Goal: Check status: Check status

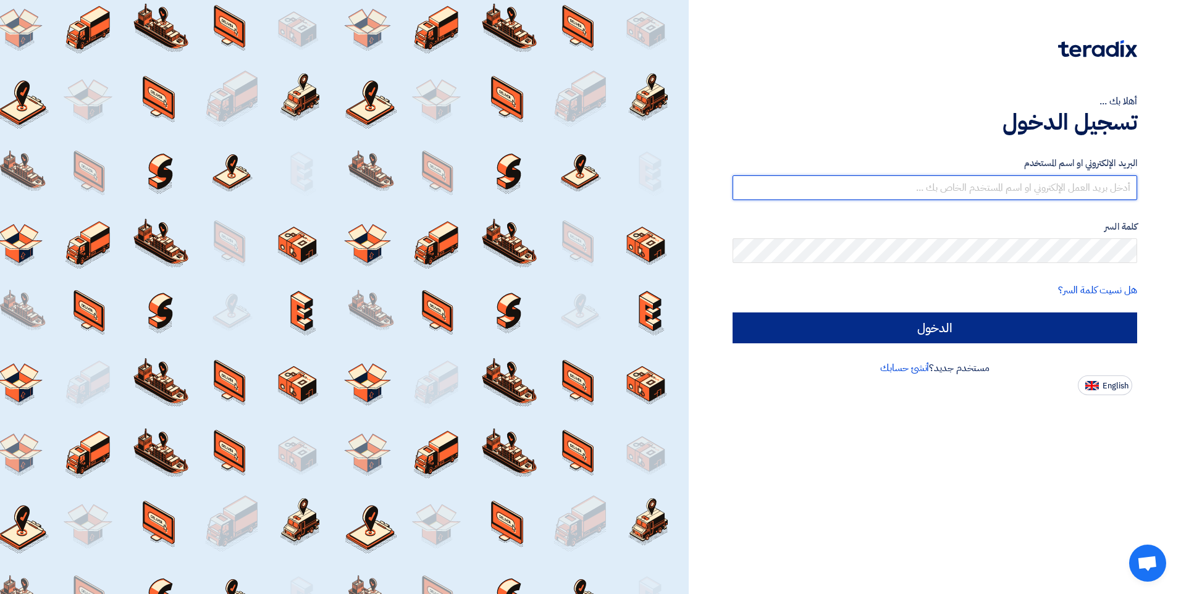
type input "[EMAIL_ADDRESS][DOMAIN_NAME]"
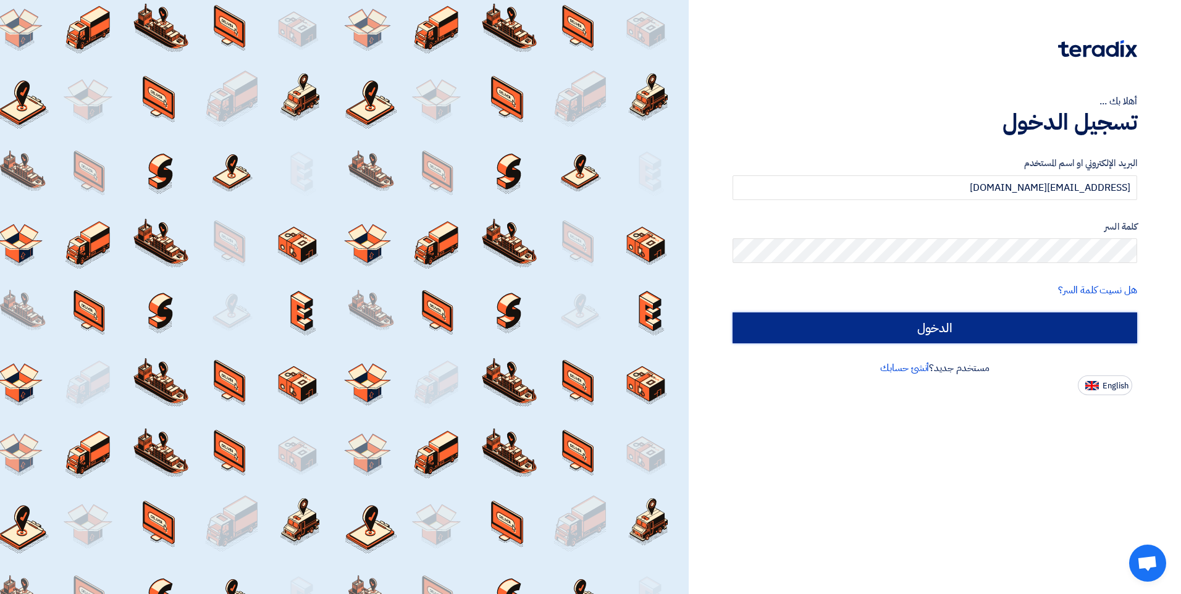
click at [954, 328] on input "الدخول" at bounding box center [934, 327] width 404 height 31
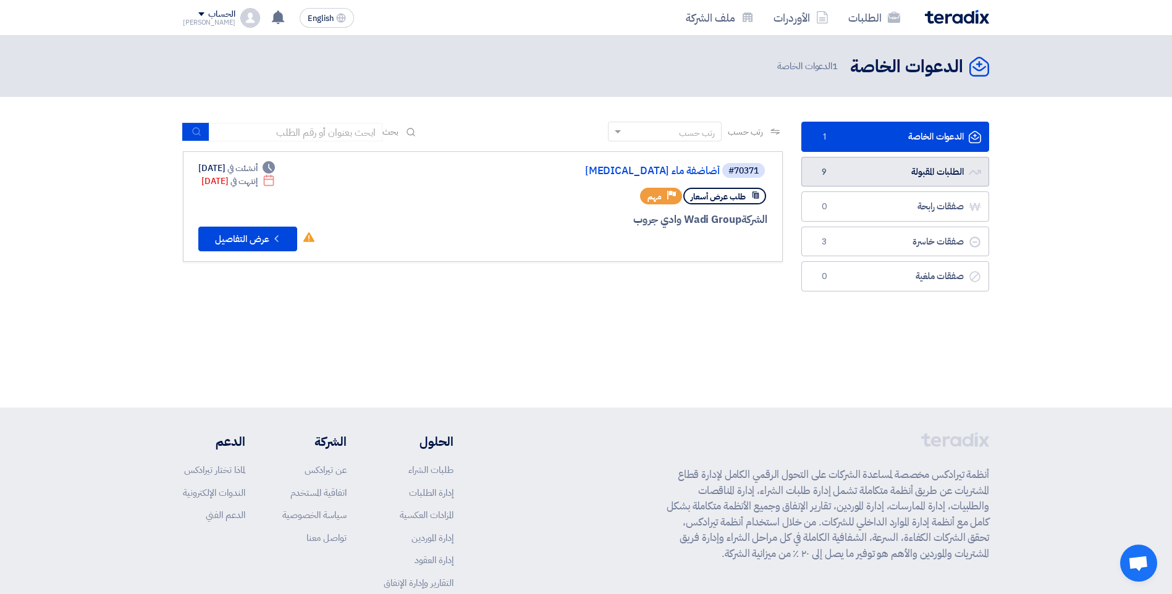
click at [931, 172] on link "الطلبات المقبولة الطلبات المقبولة 9" at bounding box center [895, 172] width 188 height 30
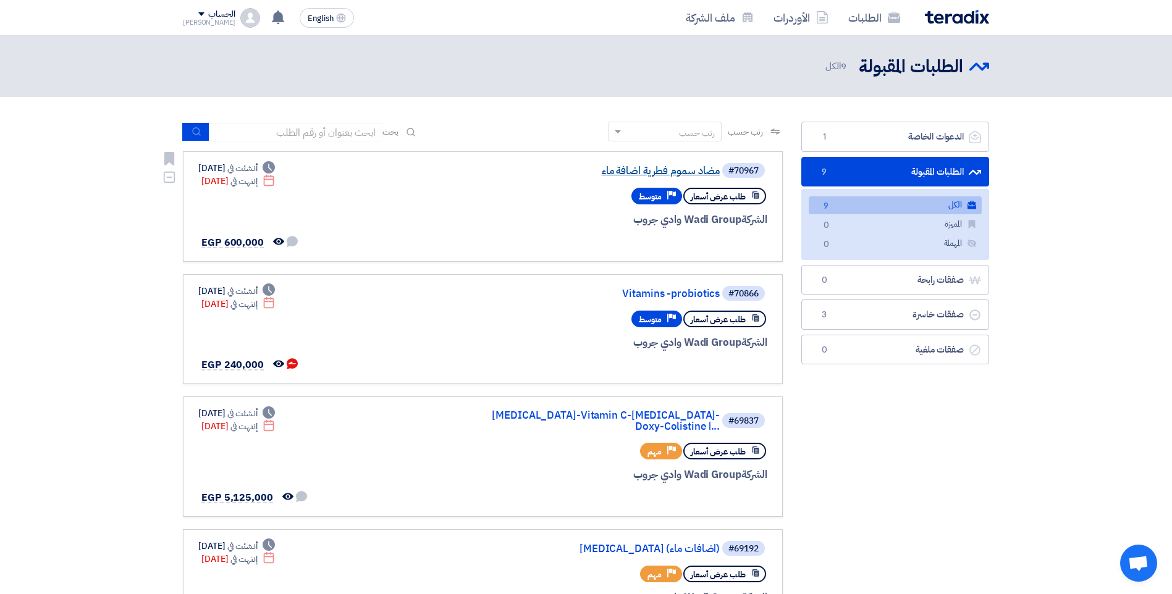
click at [696, 171] on link "مضاد سموم فطرية اضافة ماء" at bounding box center [595, 171] width 247 height 11
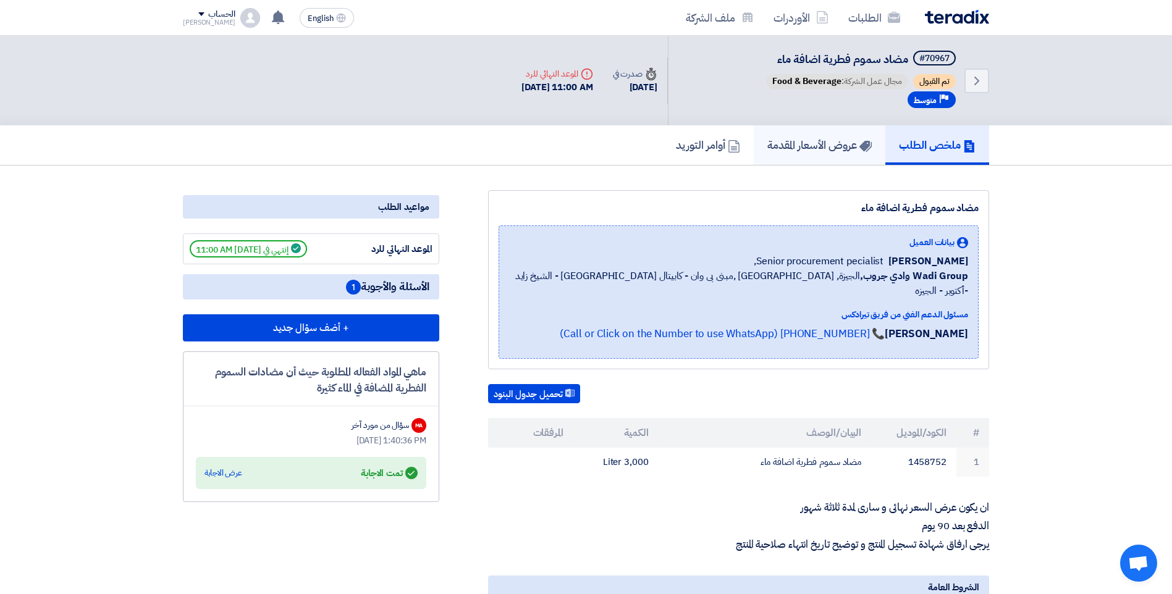
click at [789, 150] on h5 "عروض الأسعار المقدمة" at bounding box center [819, 145] width 104 height 14
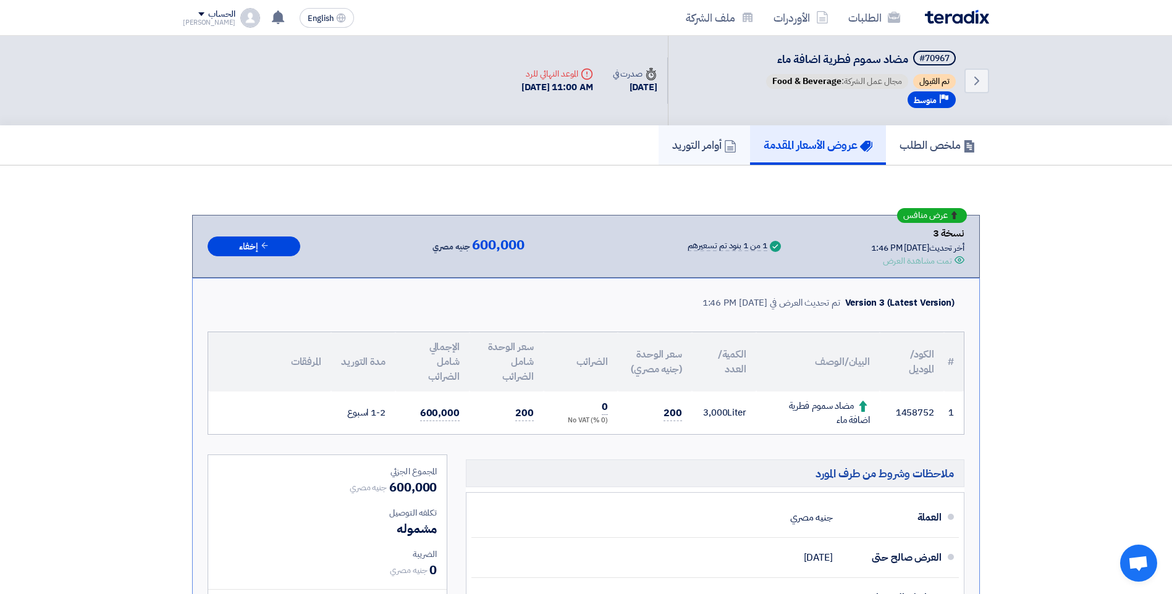
click at [703, 146] on h5 "أوامر التوريد" at bounding box center [704, 145] width 64 height 14
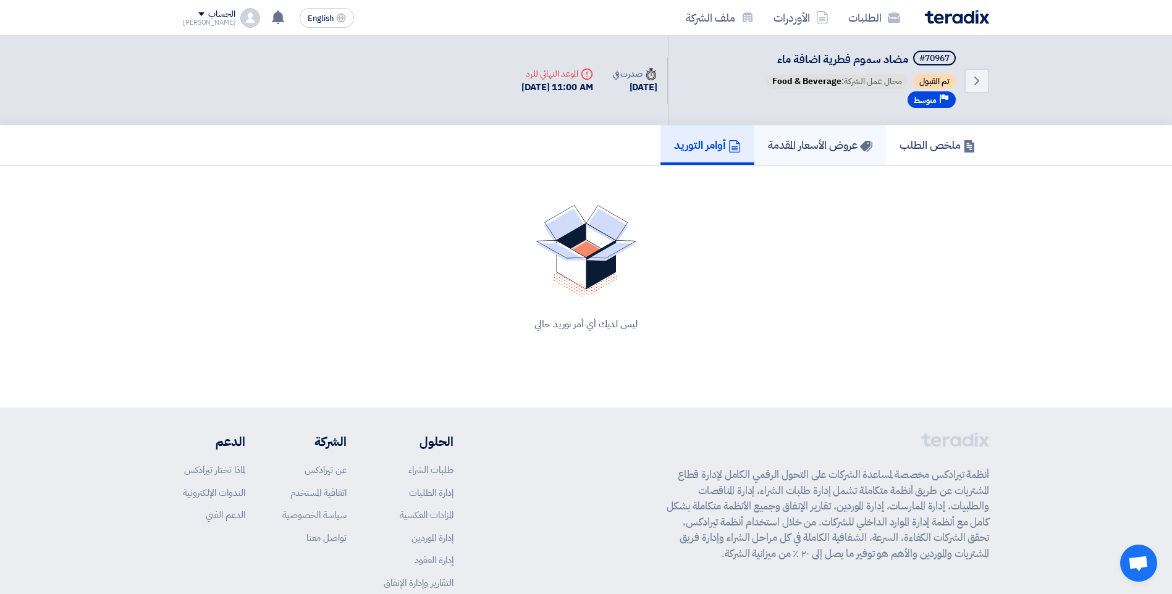
click at [795, 148] on h5 "عروض الأسعار المقدمة" at bounding box center [820, 145] width 104 height 14
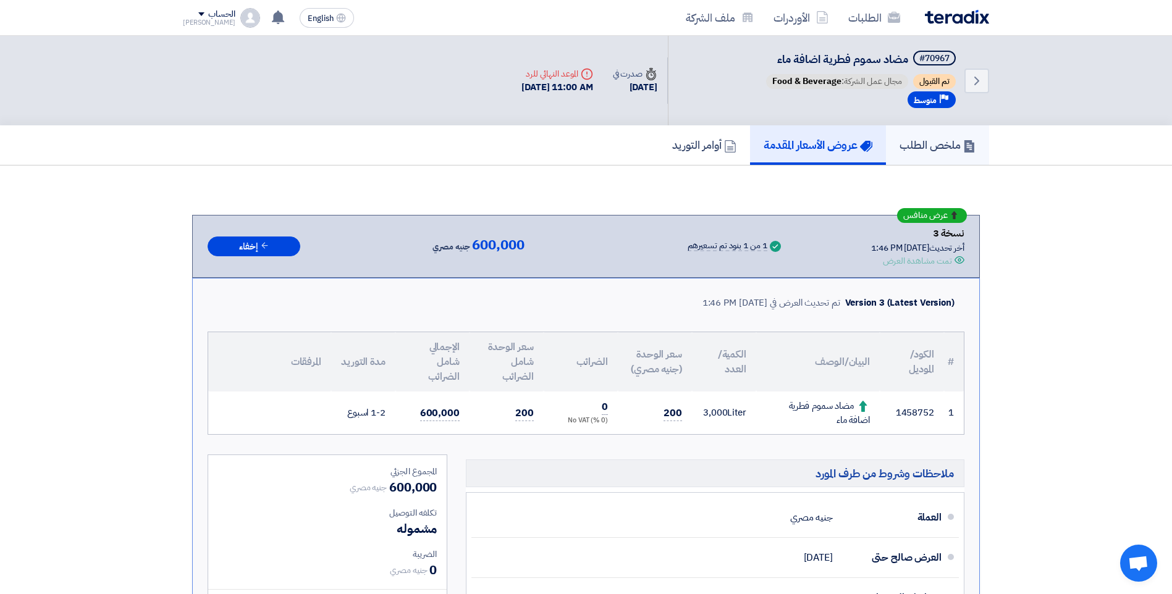
click at [923, 150] on h5 "ملخص الطلب" at bounding box center [937, 145] width 76 height 14
